Goal: Contribute content

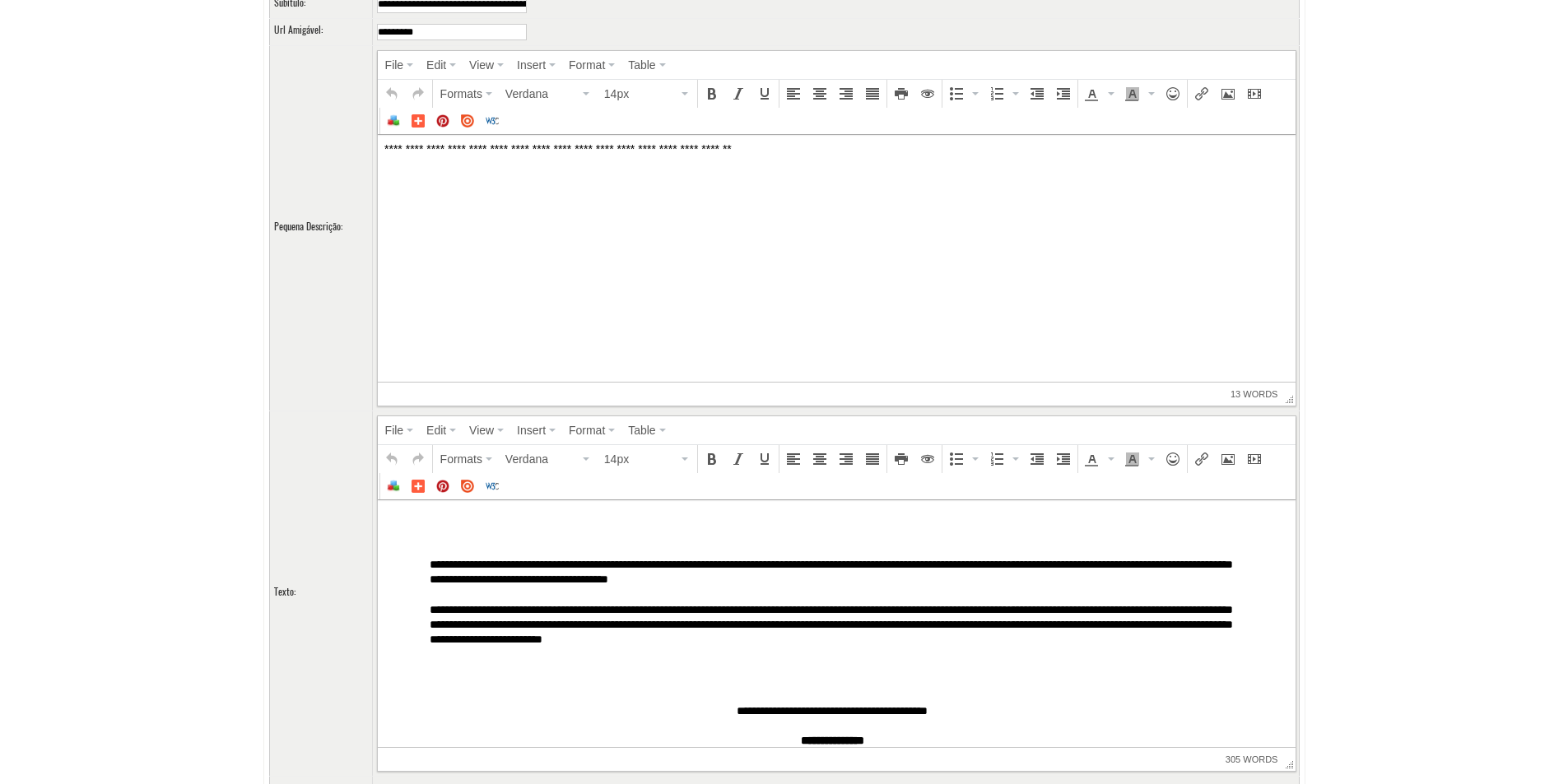
scroll to position [247, 0]
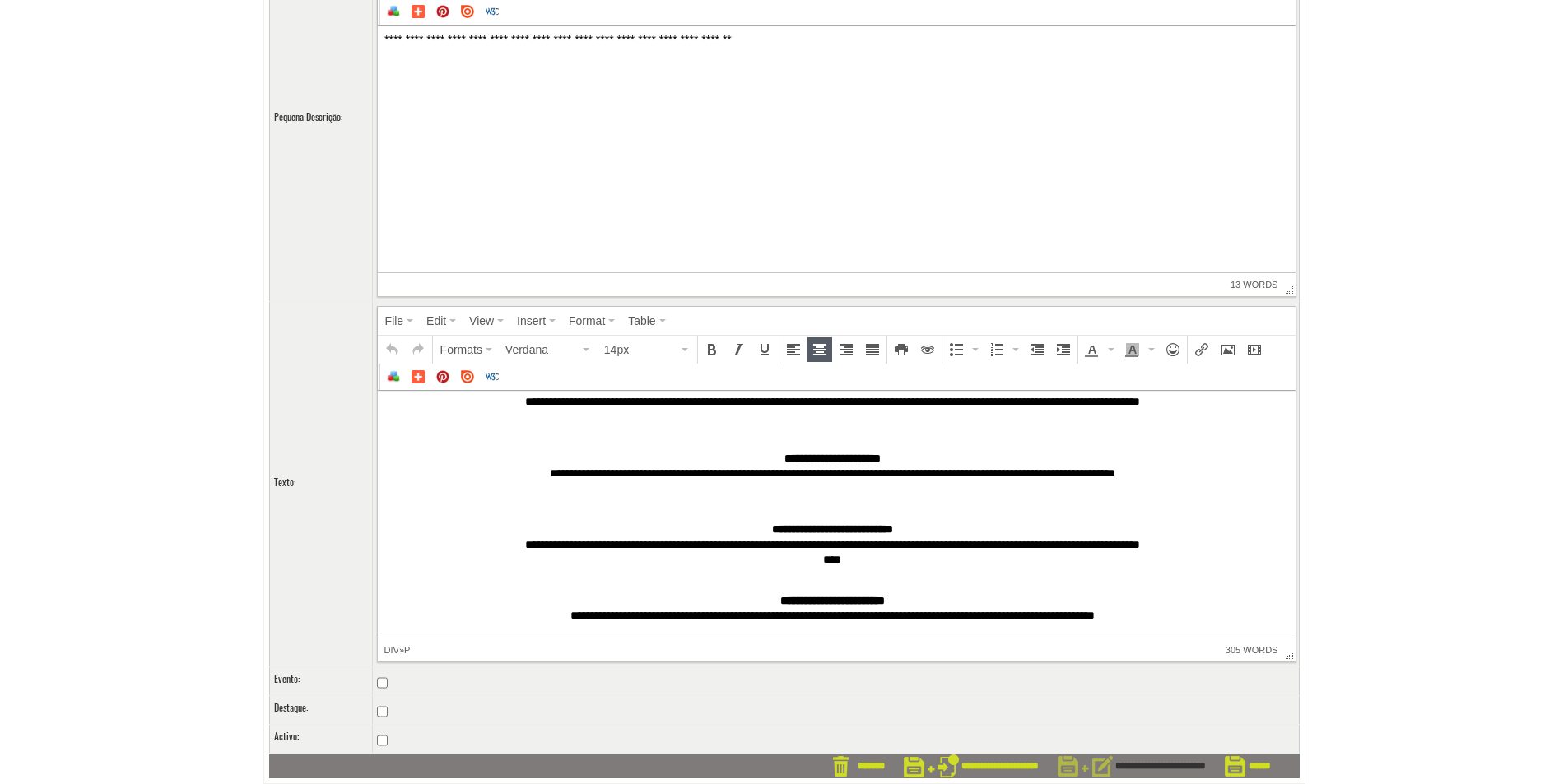
click at [1135, 765] on input "**********" at bounding box center [1132, 766] width 148 height 25
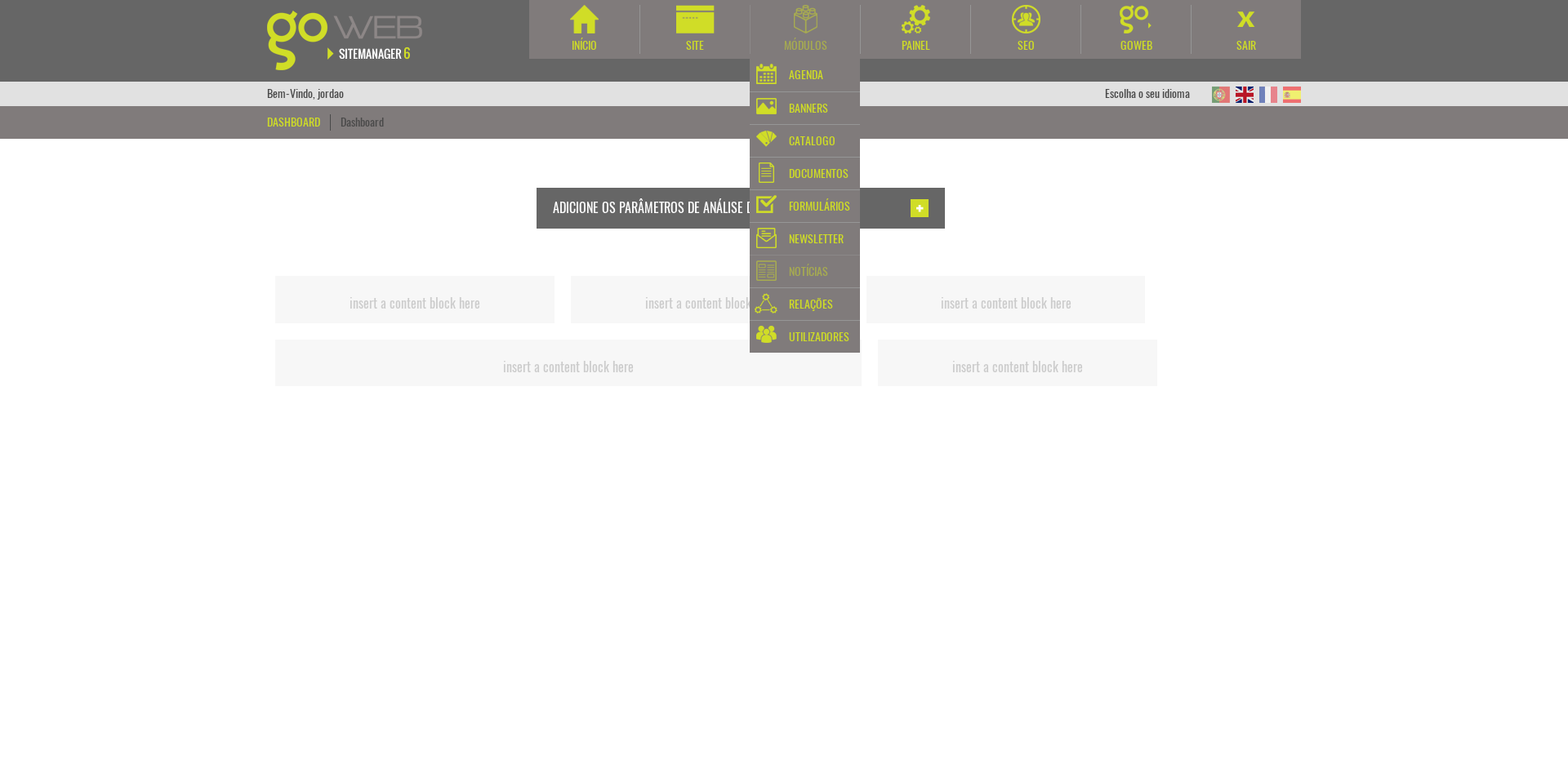
click at [809, 265] on div "Notícias" at bounding box center [809, 272] width 39 height 23
